Goal: Check status: Check status

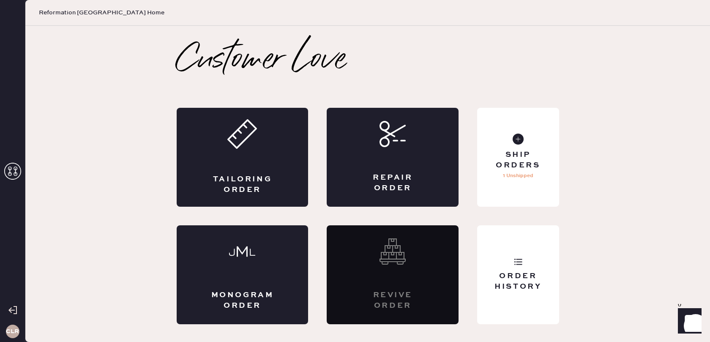
click at [13, 173] on icon at bounding box center [12, 171] width 17 height 17
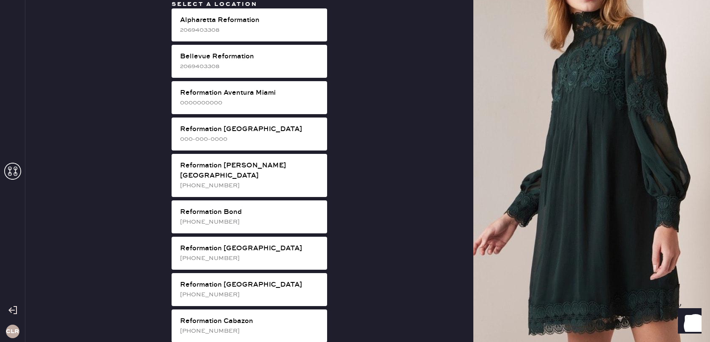
scroll to position [1304, 0]
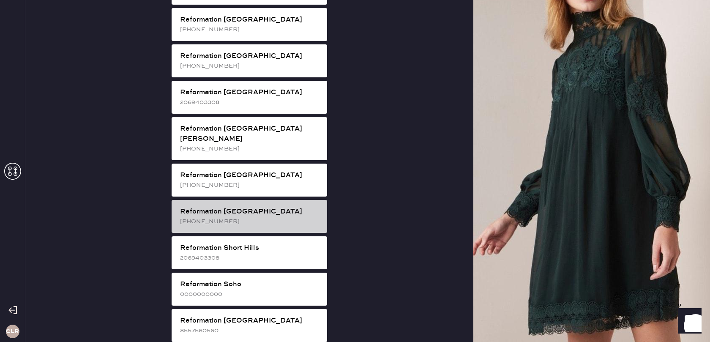
click at [286, 207] on div "Reformation [GEOGRAPHIC_DATA]" at bounding box center [250, 212] width 140 height 10
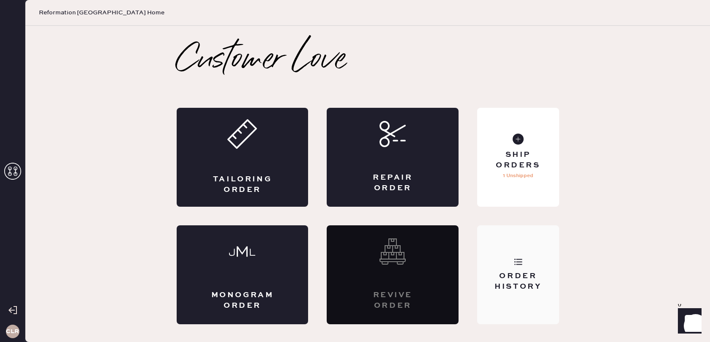
click at [499, 272] on div "Order History" at bounding box center [518, 281] width 68 height 21
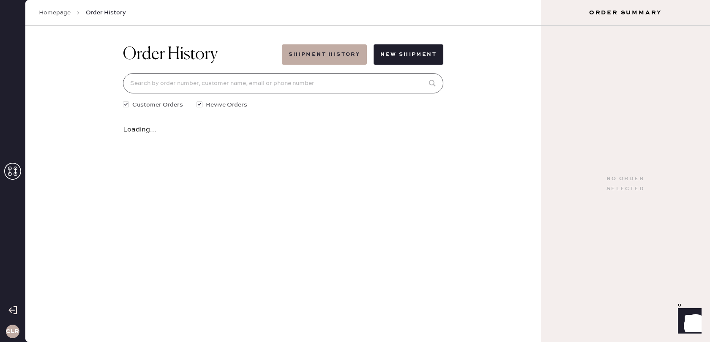
click at [299, 84] on input at bounding box center [283, 83] width 321 height 20
paste input "82897"
type input "82897"
click at [437, 131] on icon at bounding box center [433, 132] width 17 height 17
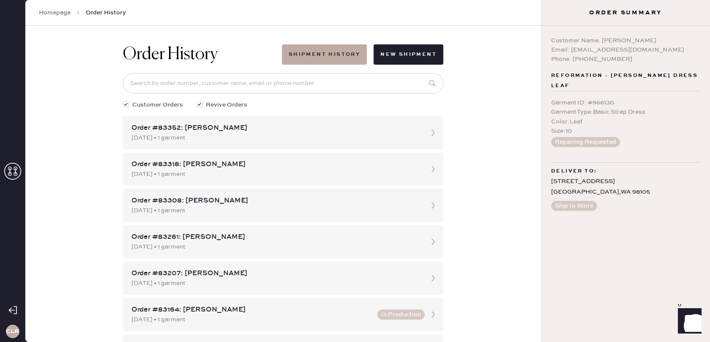
click at [628, 208] on div "Customer Name: [PERSON_NAME] Email: [EMAIL_ADDRESS][DOMAIN_NAME] Phone: [PHONE_…" at bounding box center [625, 184] width 169 height 316
click at [238, 88] on input at bounding box center [283, 83] width 321 height 20
paste input "[EMAIL_ADDRESS][DOMAIN_NAME]"
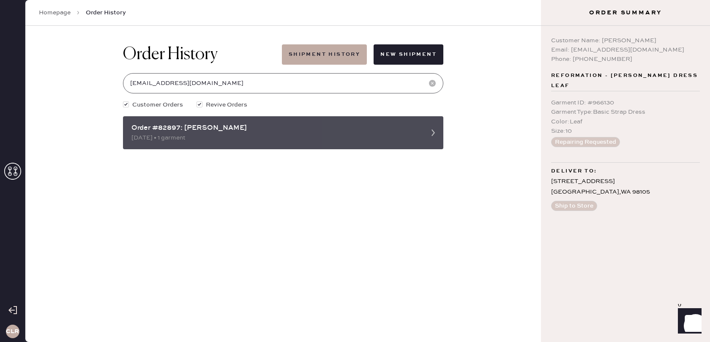
type input "[EMAIL_ADDRESS][DOMAIN_NAME]"
drag, startPoint x: 172, startPoint y: 129, endPoint x: 138, endPoint y: 130, distance: 33.8
click at [123, 129] on div "Order #82897: [PERSON_NAME] [DATE] • 1 garment" at bounding box center [283, 132] width 321 height 33
copy div "Order #82897"
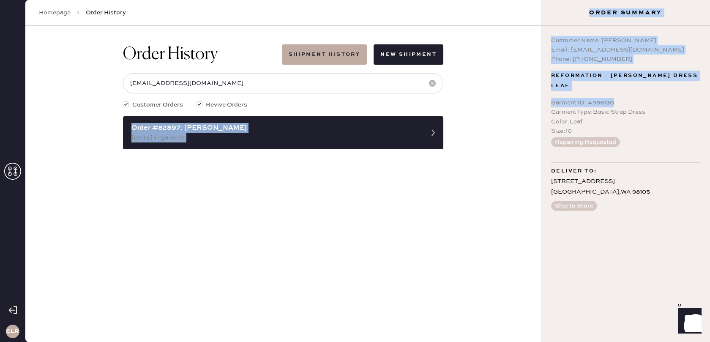
drag, startPoint x: 624, startPoint y: 102, endPoint x: 580, endPoint y: 102, distance: 44.4
click at [540, 106] on div "CLR Homepage Order History Order History Shipment History New Shipment [EMAIL_A…" at bounding box center [355, 171] width 710 height 342
click at [580, 102] on div "Garment ID : # 966130" at bounding box center [625, 102] width 149 height 9
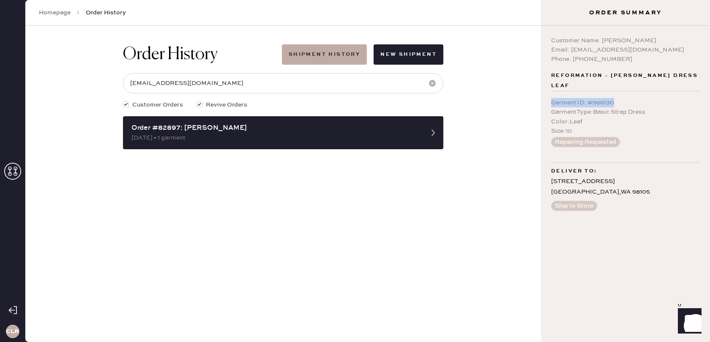
drag, startPoint x: 592, startPoint y: 104, endPoint x: 552, endPoint y: 103, distance: 39.3
click at [552, 103] on div "Garment ID : # 966130" at bounding box center [625, 102] width 149 height 9
copy div "Garment ID : # 966130"
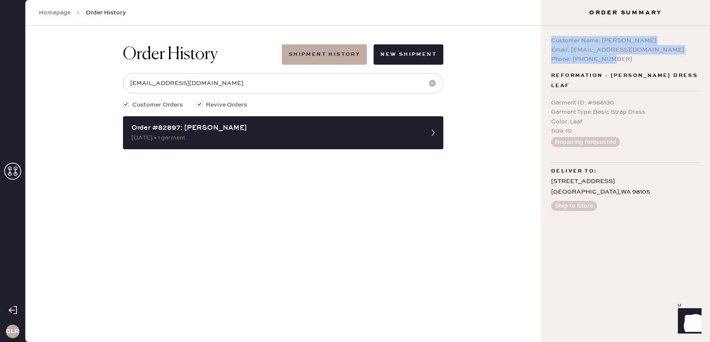
drag, startPoint x: 552, startPoint y: 41, endPoint x: 630, endPoint y: 56, distance: 79.6
click at [630, 56] on div "Customer Name: [PERSON_NAME] Email: [EMAIL_ADDRESS][DOMAIN_NAME] Phone: [PHONE_…" at bounding box center [625, 50] width 149 height 28
copy div "Customer Name: [PERSON_NAME] Email: [EMAIL_ADDRESS][DOMAIN_NAME] Phone: [PHONE_…"
